Goal: Information Seeking & Learning: Learn about a topic

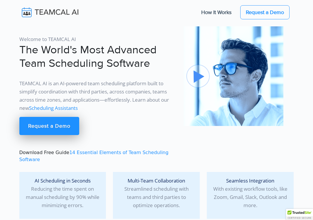
click at [107, 91] on p "TEAMCAL AI is an AI-powered team scheduling platform built to simplify coordina…" at bounding box center [97, 96] width 157 height 33
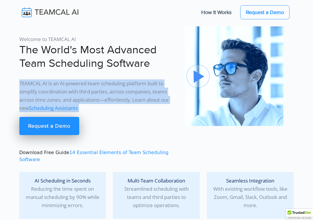
click at [107, 91] on p "TEAMCAL AI is an AI-powered team scheduling platform built to simplify coordina…" at bounding box center [97, 96] width 157 height 33
copy div "TEAMCAL AI is an AI-powered team scheduling platform built to simplify coordina…"
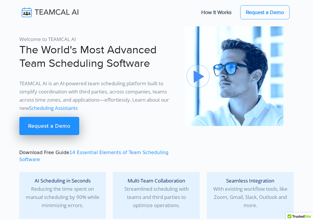
click at [132, 126] on div "Welcome to TEAMCAL AI The World's Most Advanced Team Scheduling Software TEAMCA…" at bounding box center [98, 94] width 164 height 137
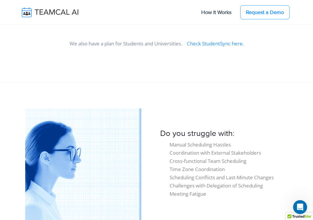
scroll to position [131, 0]
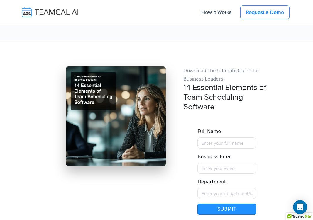
scroll to position [5378, 0]
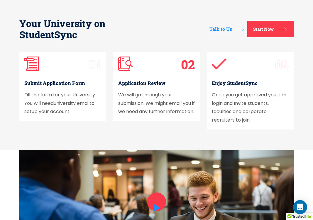
scroll to position [139, 0]
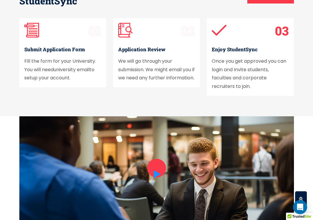
click at [240, 81] on p "Once you get approved you can login and Invite students, faculties and corporat…" at bounding box center [250, 74] width 77 height 34
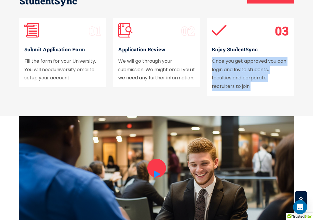
click at [240, 81] on p "Once you get approved you can login and Invite students, faculties and corporat…" at bounding box center [250, 74] width 77 height 34
copy body "Once you get approved you can login and Invite students, faculties and corporat…"
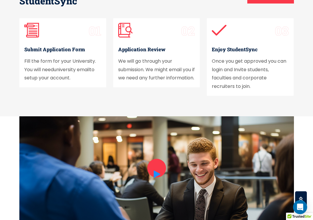
click at [198, 96] on div "02 Application Review We will go through your submission. We might email you if…" at bounding box center [157, 60] width 94 height 85
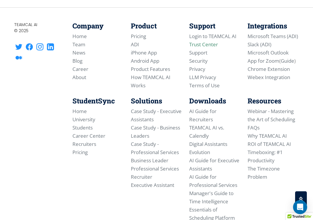
scroll to position [582, 0]
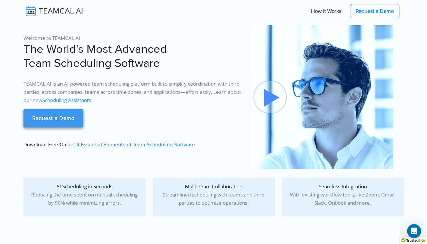
scroll to position [258, 0]
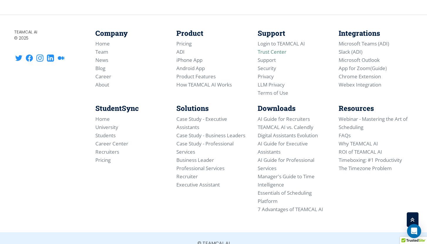
scroll to position [686, 0]
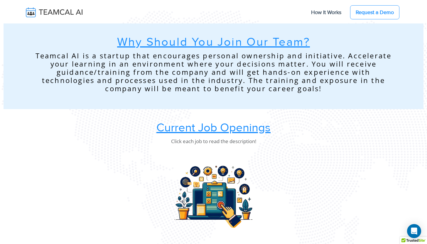
click at [213, 127] on u "Current Job Openings" at bounding box center [213, 128] width 114 height 14
click at [205, 131] on u "Current Job Openings" at bounding box center [213, 128] width 114 height 14
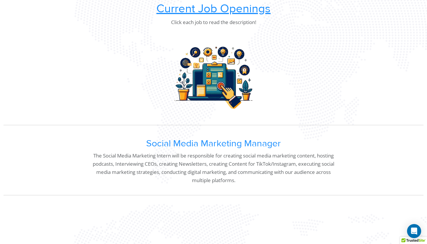
scroll to position [186, 0]
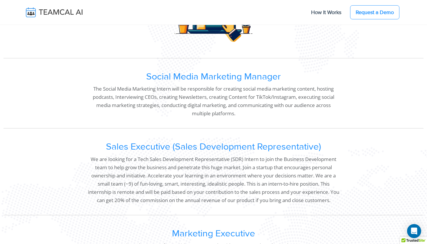
click at [232, 79] on h2 "Social Media Marketing Manager" at bounding box center [213, 76] width 252 height 11
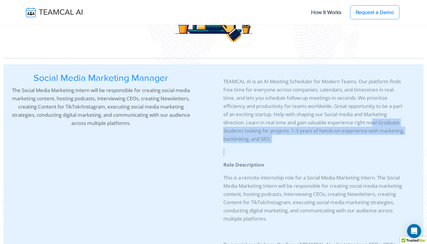
drag, startPoint x: 321, startPoint y: 149, endPoint x: 375, endPoint y: 122, distance: 59.9
click at [375, 122] on div "TEAMCAL AI is an AI Meeting Scheduler for Modern Teams. Our platform finds free…" at bounding box center [300, 230] width 211 height 314
copy div "w! Graduate Students looking for projects. 1-3 years of hands-on experience wit…"
click at [343, 143] on p "TEAMCAL AI is an AI Meeting Scheduler for Modern Teams. Our platform finds free…" at bounding box center [314, 110] width 183 height 66
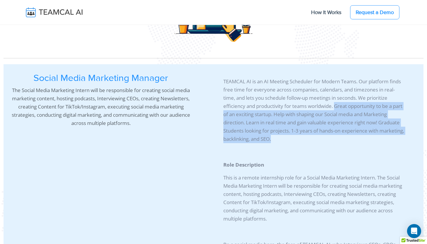
drag, startPoint x: 311, startPoint y: 142, endPoint x: 337, endPoint y: 105, distance: 44.9
click at [337, 105] on p "TEAMCAL AI is an AI Meeting Scheduler for Modern Teams. Our platform finds free…" at bounding box center [314, 110] width 183 height 66
copy p "Great opportunity to be a part of an exciting startup. Help with shaping our So…"
click at [333, 139] on p "TEAMCAL AI is an AI Meeting Scheduler for Modern Teams. Our platform finds free…" at bounding box center [314, 110] width 183 height 66
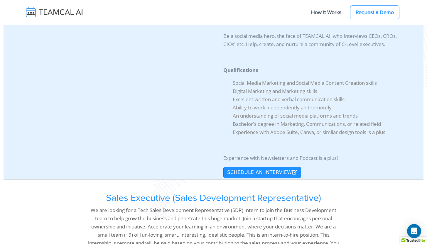
scroll to position [407, 0]
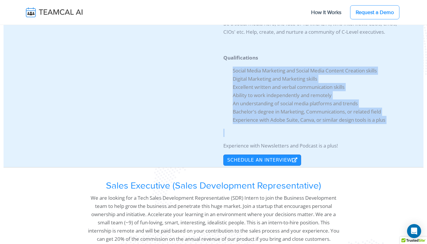
drag, startPoint x: 228, startPoint y: 68, endPoint x: 402, endPoint y: 131, distance: 184.7
click at [402, 131] on div "TEAMCAL AI is an AI Meeting Scheduler for Modern Teams. Our platform finds free…" at bounding box center [300, 9] width 211 height 314
copy div "Social Media Marketing and Social Media Content Creation skills Digital Marketi…"
click at [274, 98] on li "Ability to work independently and remotely" at bounding box center [320, 95] width 174 height 8
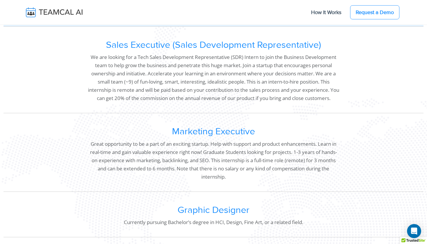
scroll to position [548, 0]
click at [218, 130] on h2 "Marketing Executive" at bounding box center [213, 132] width 252 height 11
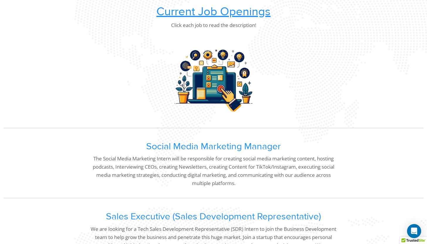
scroll to position [154, 0]
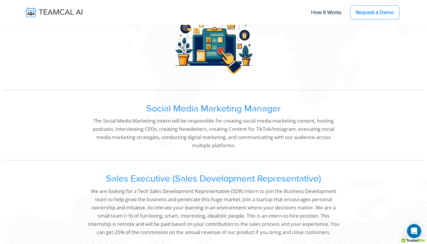
click at [231, 110] on h2 "Social Media Marketing Manager" at bounding box center [213, 108] width 252 height 11
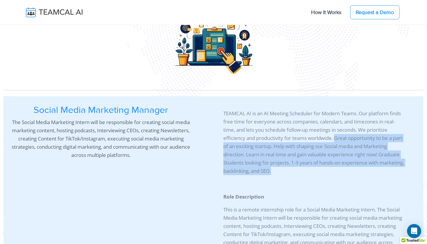
drag, startPoint x: 314, startPoint y: 167, endPoint x: 336, endPoint y: 139, distance: 36.0
click at [336, 139] on p "TEAMCAL AI is an AI Meeting Scheduler for Modern Teams. Our platform finds free…" at bounding box center [314, 142] width 183 height 66
copy p "Great opportunity to be a part of an exciting startup. Help with shaping our So…"
click at [335, 164] on p "TEAMCAL AI is an AI Meeting Scheduler for Modern Teams. Our platform finds free…" at bounding box center [314, 142] width 183 height 66
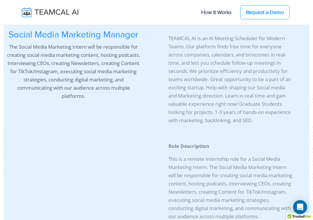
scroll to position [85, 0]
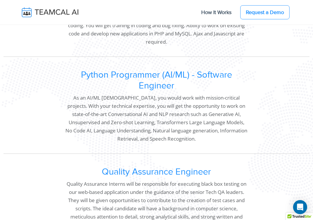
scroll to position [1014, 0]
